Goal: Information Seeking & Learning: Learn about a topic

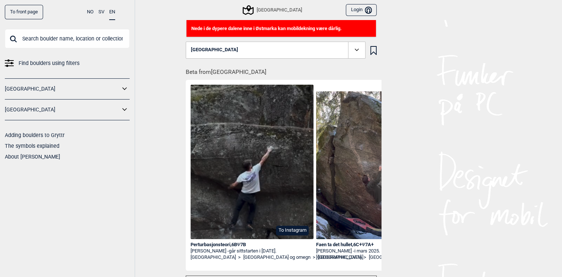
click at [66, 63] on span "Find boulders using filters" at bounding box center [49, 63] width 61 height 11
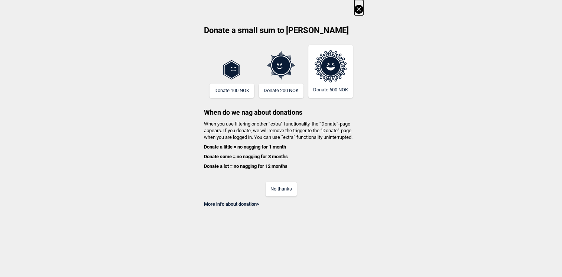
scroll to position [2, 0]
click at [282, 191] on button "No thanks" at bounding box center [281, 189] width 31 height 14
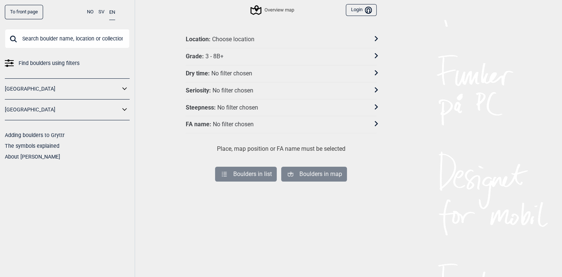
click at [243, 54] on div "Grade : 3 - 8B+" at bounding box center [276, 57] width 181 height 8
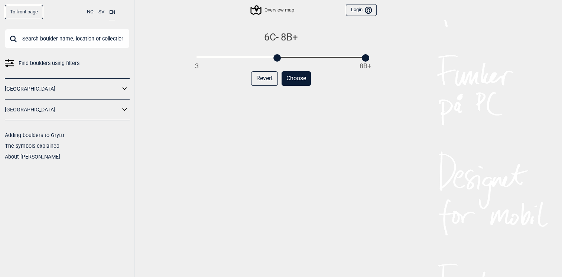
drag, startPoint x: 195, startPoint y: 59, endPoint x: 276, endPoint y: 62, distance: 81.5
click at [276, 62] on div "6C - 8B+ 3 8B+ Revert Choose" at bounding box center [281, 160] width 191 height 259
click at [299, 58] on div at bounding box center [301, 57] width 7 height 7
click at [300, 77] on button "Choose" at bounding box center [296, 78] width 29 height 14
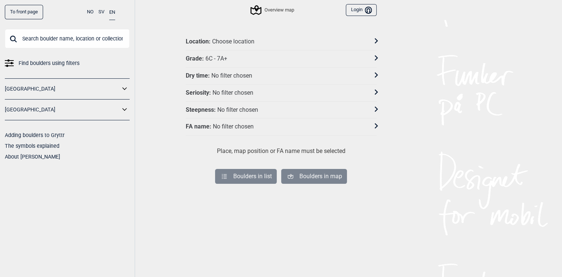
click at [294, 39] on div "Location : Choose location" at bounding box center [276, 42] width 181 height 8
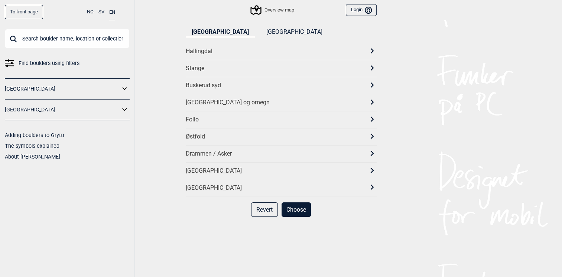
click at [265, 104] on div "[GEOGRAPHIC_DATA] og omegn" at bounding box center [275, 103] width 178 height 8
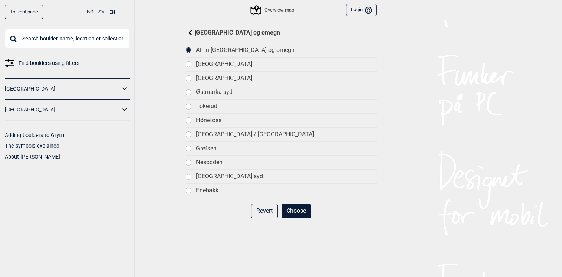
click at [190, 106] on div at bounding box center [188, 106] width 5 height 5
click at [188, 91] on div at bounding box center [188, 92] width 5 height 5
click at [188, 77] on div at bounding box center [188, 78] width 5 height 5
click at [191, 51] on div at bounding box center [188, 50] width 5 height 5
click at [297, 207] on button "Choose" at bounding box center [296, 211] width 29 height 14
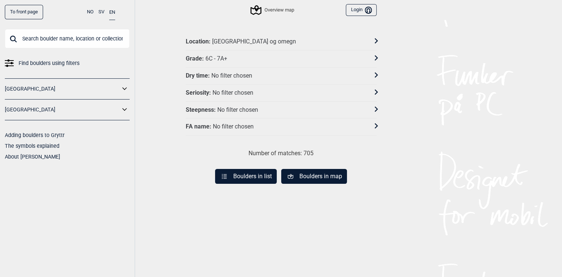
click at [267, 173] on button "Boulders in list" at bounding box center [246, 176] width 62 height 15
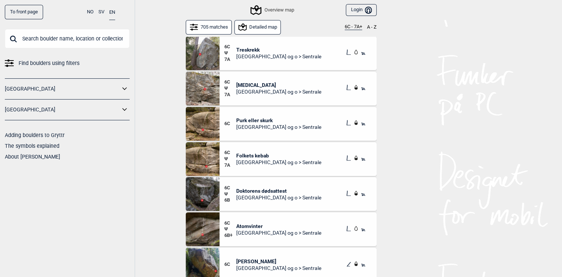
scroll to position [3046, 0]
click at [67, 60] on span "Find boulders using filters" at bounding box center [49, 63] width 61 height 11
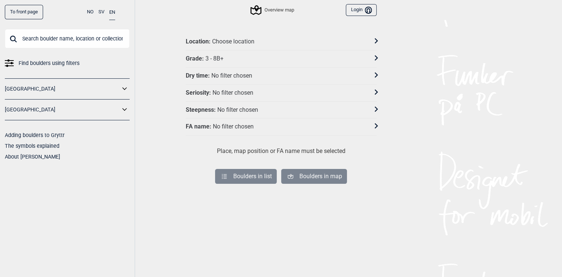
click at [225, 58] on div "Grade : 3 - 8B+" at bounding box center [276, 59] width 181 height 8
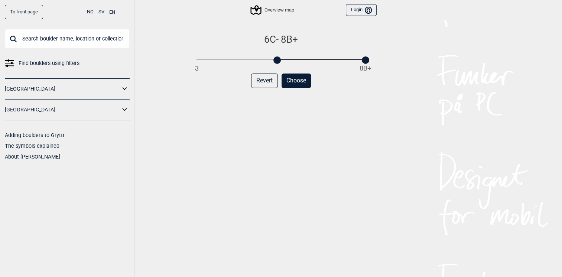
drag, startPoint x: 196, startPoint y: 59, endPoint x: 275, endPoint y: 59, distance: 79.2
click at [275, 59] on div at bounding box center [277, 60] width 7 height 7
drag, startPoint x: 367, startPoint y: 62, endPoint x: 297, endPoint y: 64, distance: 69.9
click at [297, 64] on div "6C - 7A 3 8B+ Revert Choose" at bounding box center [281, 162] width 191 height 259
drag, startPoint x: 278, startPoint y: 61, endPoint x: 292, endPoint y: 62, distance: 13.8
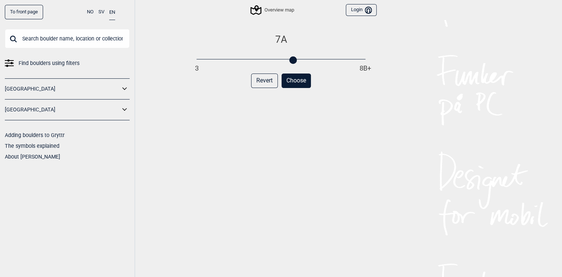
click at [292, 62] on div "3 8B+" at bounding box center [281, 59] width 169 height 5
click at [299, 81] on button "Choose" at bounding box center [296, 81] width 29 height 14
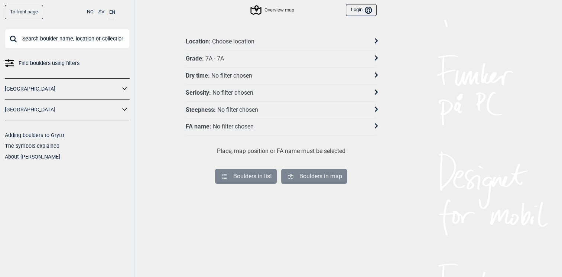
click at [293, 72] on div "Dry time : No filter chosen" at bounding box center [276, 76] width 181 height 8
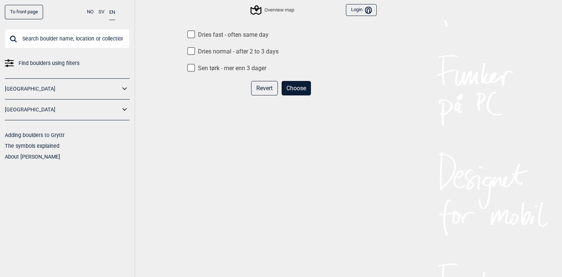
click at [191, 33] on input "Dries fast - often same day" at bounding box center [191, 34] width 8 height 8
checkbox input "true"
click at [301, 88] on button "Choose" at bounding box center [296, 88] width 29 height 14
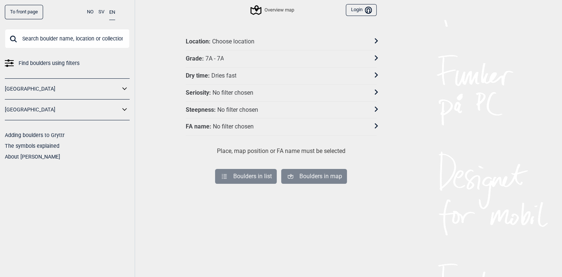
click at [252, 91] on div "No filter chosen" at bounding box center [232, 93] width 41 height 8
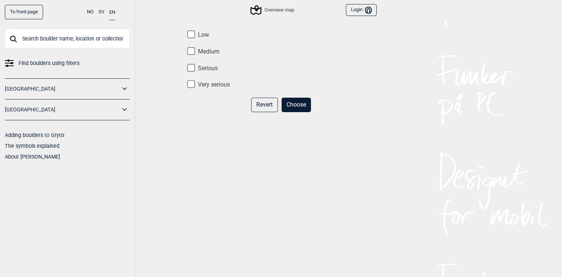
click at [301, 103] on button "Choose" at bounding box center [296, 105] width 29 height 14
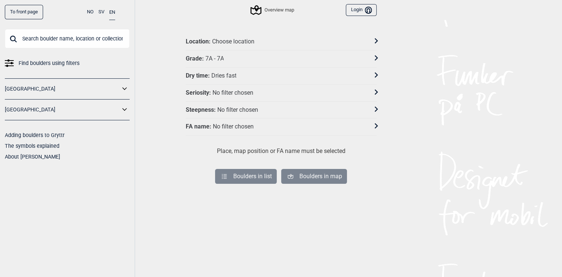
click at [287, 39] on div "Location : Choose location" at bounding box center [276, 42] width 181 height 8
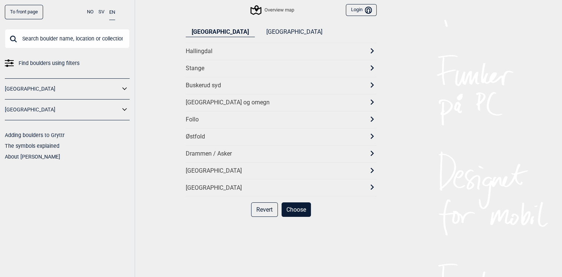
click at [254, 102] on div "[GEOGRAPHIC_DATA] og omegn" at bounding box center [275, 103] width 178 height 8
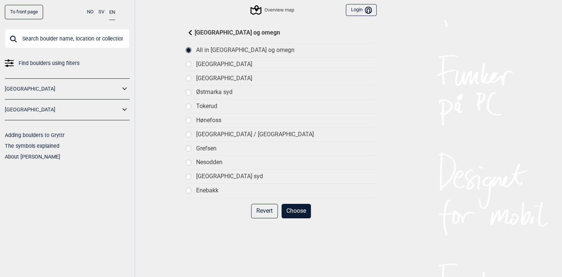
click at [300, 212] on button "Choose" at bounding box center [296, 211] width 29 height 14
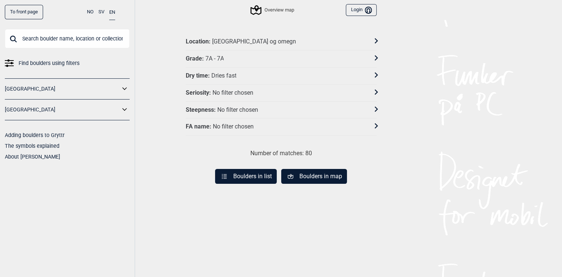
click at [258, 176] on button "Boulders in list" at bounding box center [246, 176] width 62 height 15
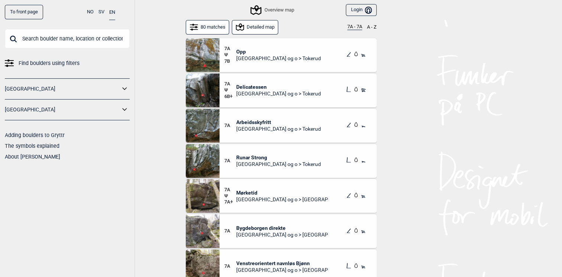
click at [257, 54] on span "Opp" at bounding box center [278, 51] width 85 height 7
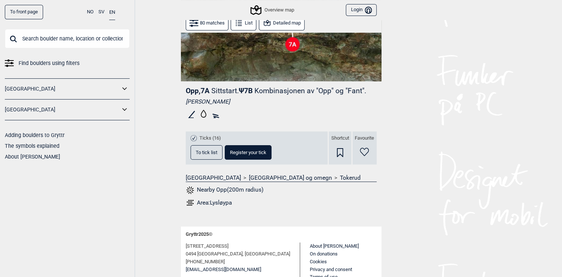
scroll to position [180, 0]
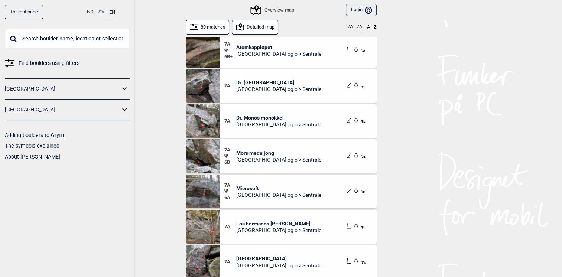
scroll to position [965, 0]
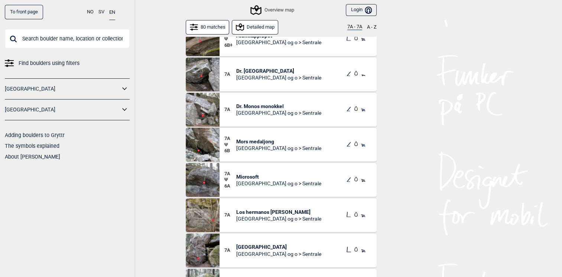
click at [255, 178] on span "Microsoft" at bounding box center [278, 177] width 85 height 7
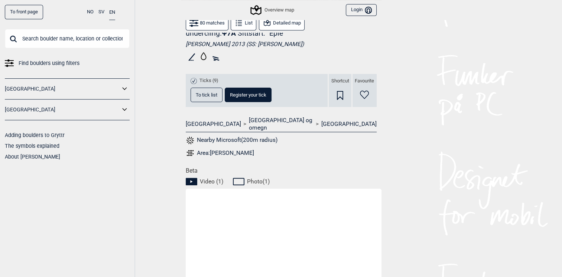
scroll to position [372, 0]
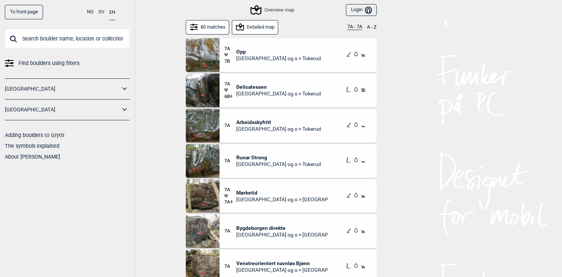
click at [209, 198] on img at bounding box center [203, 196] width 34 height 34
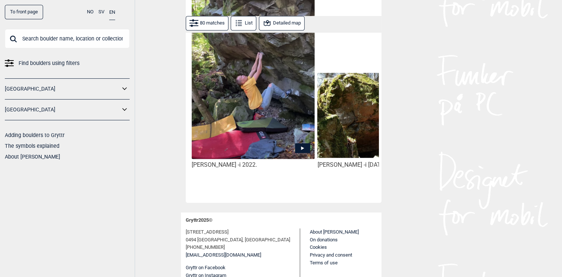
scroll to position [416, 0]
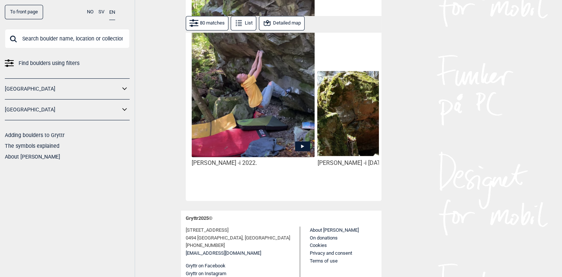
click at [297, 142] on icon at bounding box center [302, 147] width 15 height 10
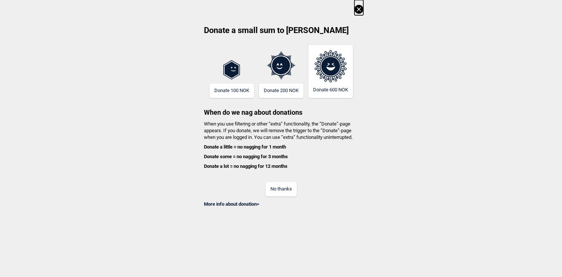
click at [286, 191] on button "No thanks" at bounding box center [281, 189] width 31 height 14
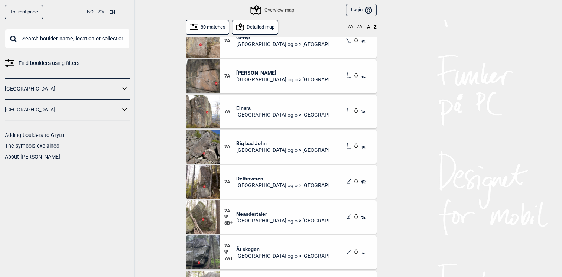
scroll to position [297, 0]
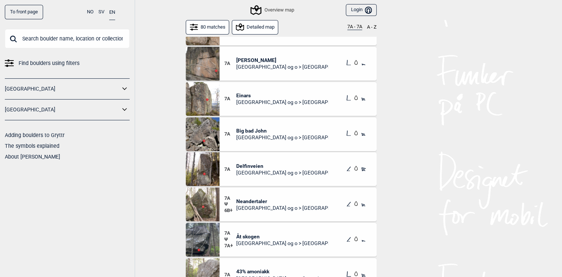
click at [214, 103] on img at bounding box center [203, 99] width 34 height 34
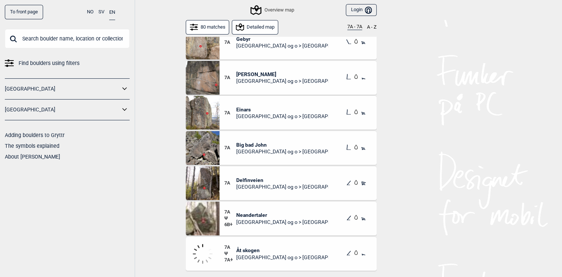
scroll to position [372, 0]
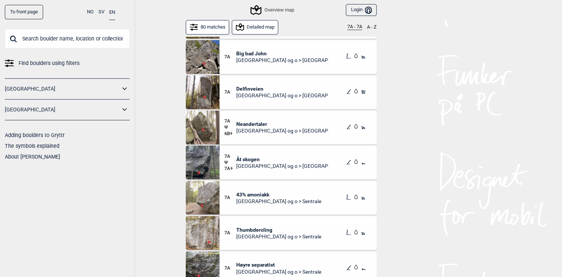
click at [187, 160] on img at bounding box center [203, 163] width 34 height 34
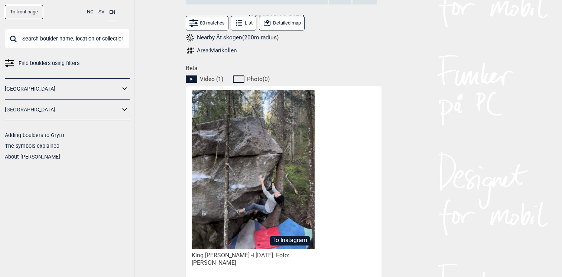
scroll to position [342, 0]
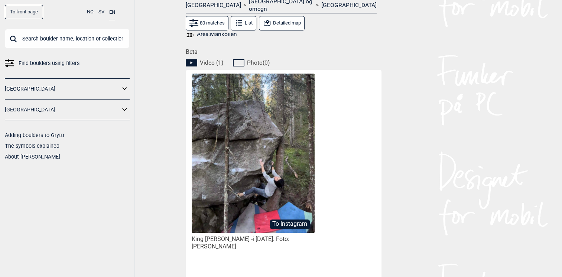
click at [284, 201] on img at bounding box center [253, 153] width 123 height 159
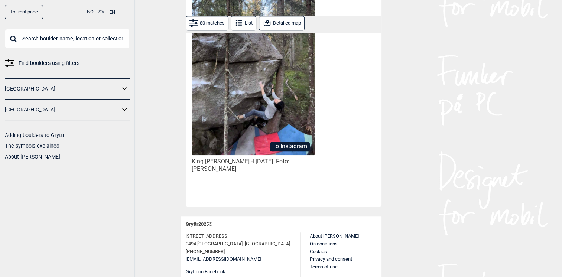
scroll to position [426, 0]
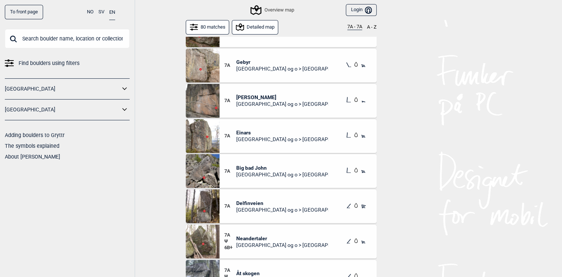
scroll to position [260, 0]
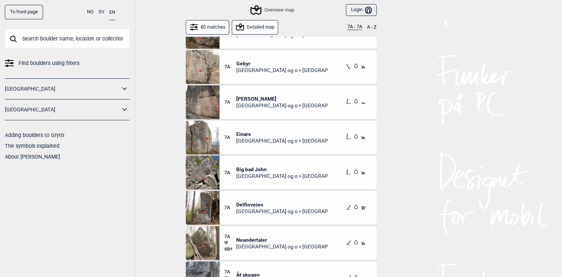
click at [209, 73] on img at bounding box center [203, 67] width 34 height 34
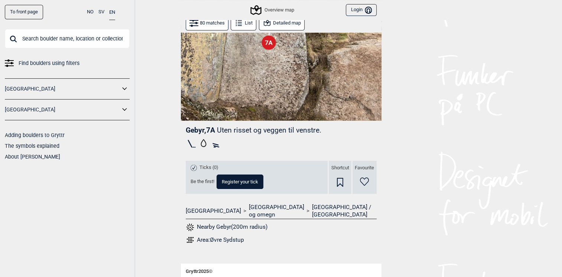
scroll to position [21, 0]
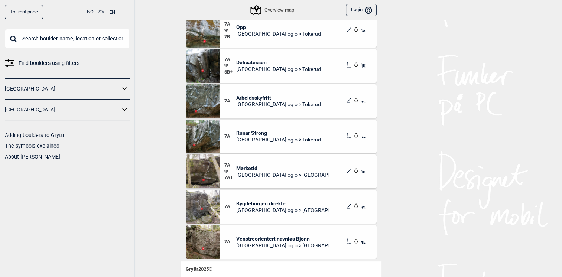
scroll to position [37, 0]
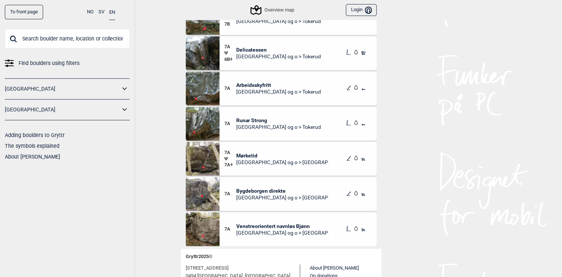
click at [200, 155] on img at bounding box center [203, 159] width 34 height 34
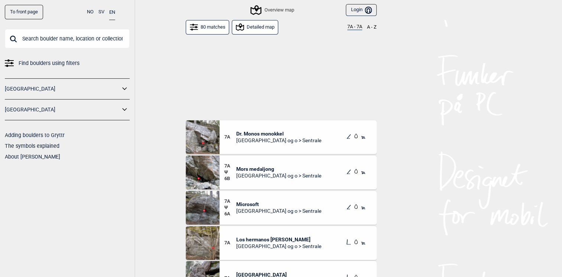
scroll to position [1041, 0]
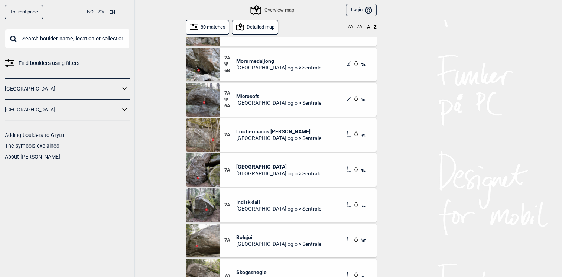
click at [204, 171] on img at bounding box center [203, 170] width 34 height 34
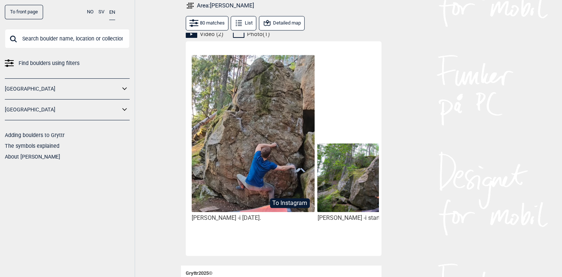
scroll to position [438, 0]
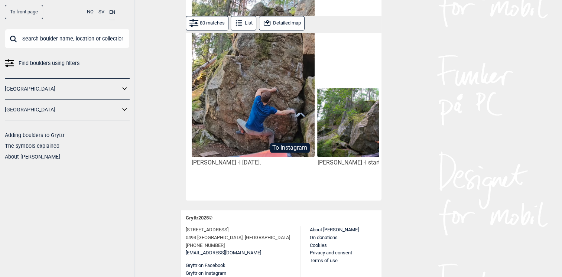
click at [256, 113] on img at bounding box center [253, 78] width 123 height 157
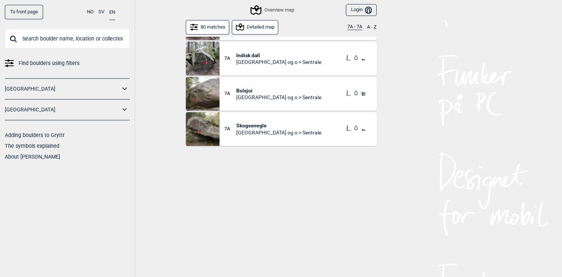
scroll to position [1190, 0]
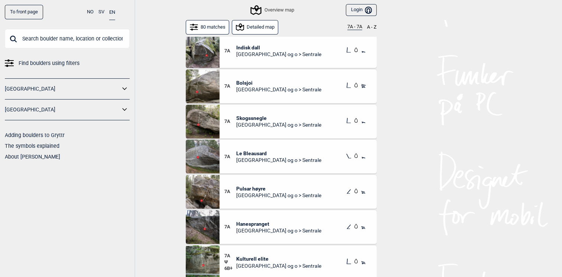
click at [235, 156] on span "7A" at bounding box center [231, 157] width 12 height 6
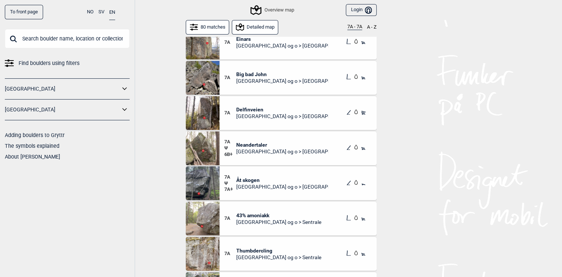
scroll to position [372, 0]
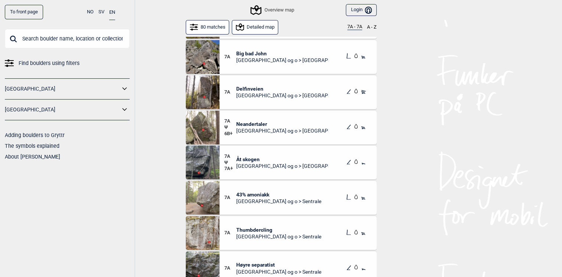
click at [216, 125] on img at bounding box center [203, 128] width 34 height 34
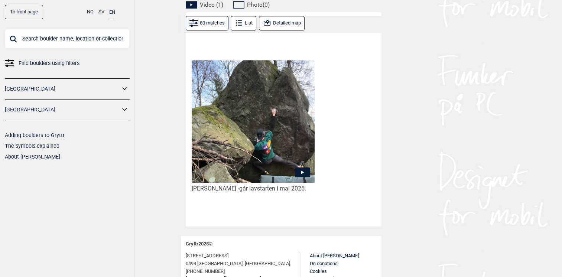
scroll to position [426, 0]
